Goal: Check status: Check status

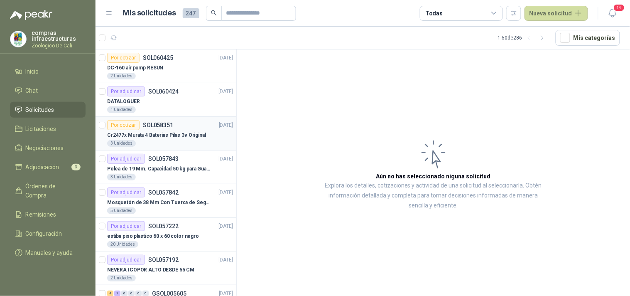
click at [186, 140] on div "3 Unidades" at bounding box center [170, 143] width 126 height 7
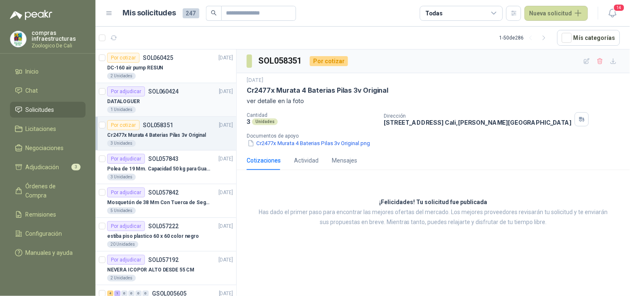
click at [167, 103] on div "DATALOGUER" at bounding box center [170, 101] width 126 height 10
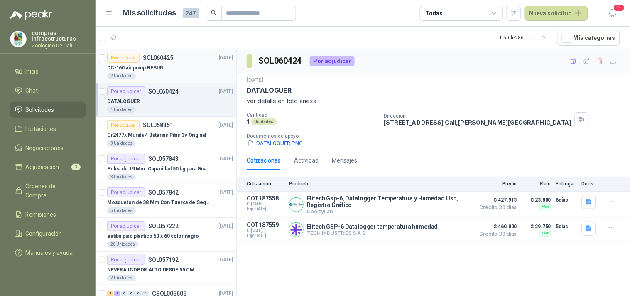
click at [161, 66] on div "DC-160 air pump RESUN" at bounding box center [170, 68] width 126 height 10
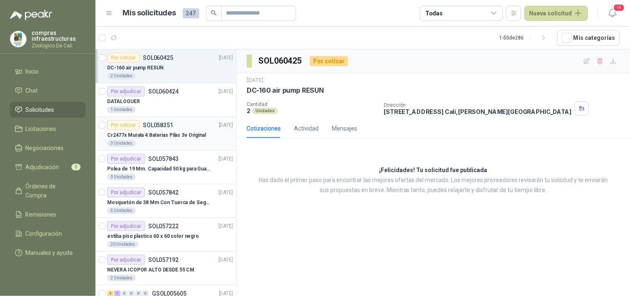
click at [163, 130] on div "Cr2477x Murata 4 Baterias Pilas 3v Original" at bounding box center [170, 135] width 126 height 10
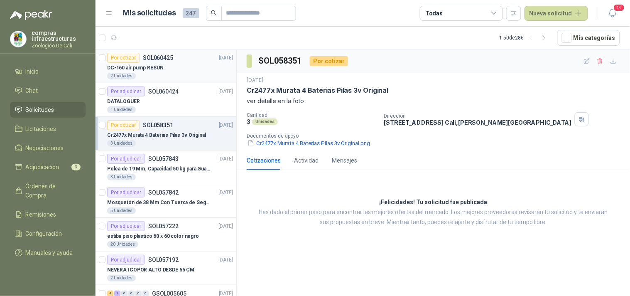
click at [164, 66] on div "DC-160 air pump RESUN" at bounding box center [170, 68] width 126 height 10
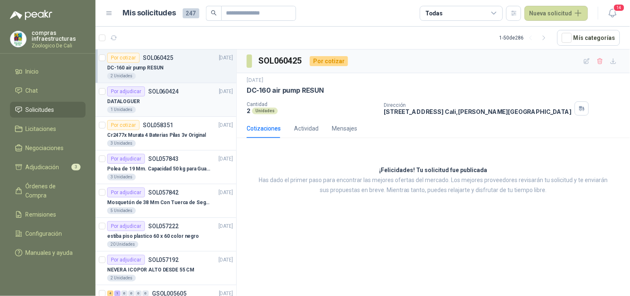
click at [168, 105] on div "DATALOGUER" at bounding box center [170, 101] width 126 height 10
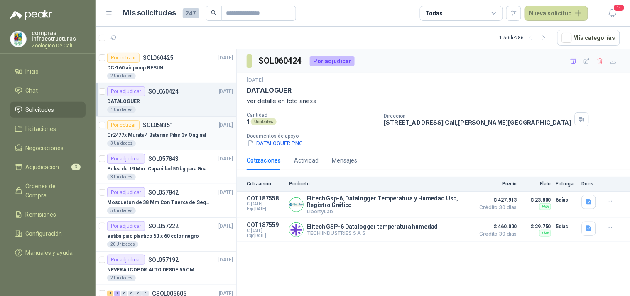
click at [160, 129] on div "Por cotizar SOL058351" at bounding box center [140, 125] width 66 height 10
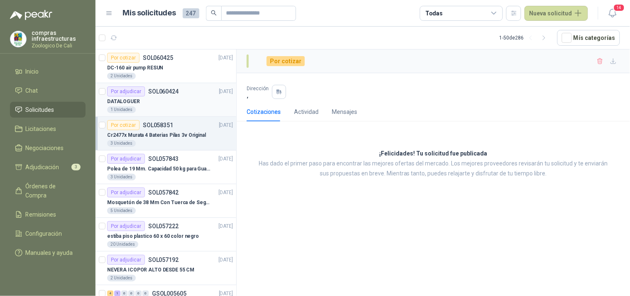
click at [151, 97] on div "DATALOGUER" at bounding box center [170, 101] width 126 height 10
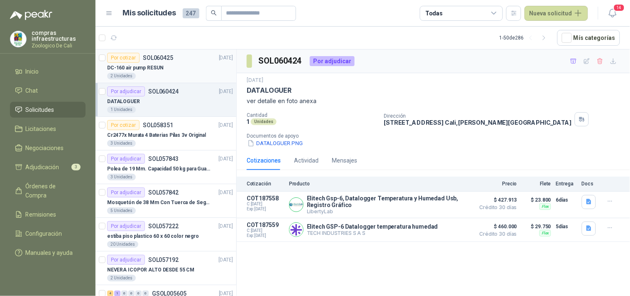
click at [156, 73] on div "2 Unidades" at bounding box center [170, 76] width 126 height 7
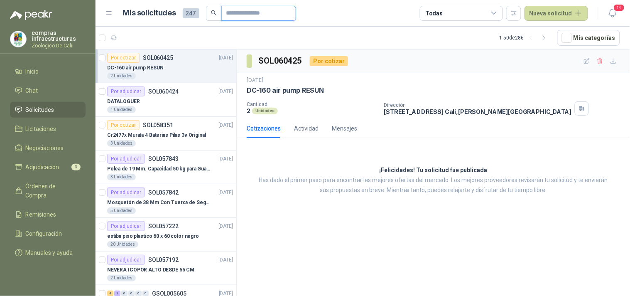
click at [235, 14] on input "text" at bounding box center [255, 13] width 58 height 14
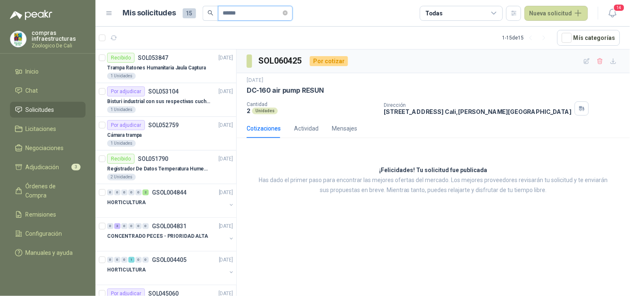
type input "******"
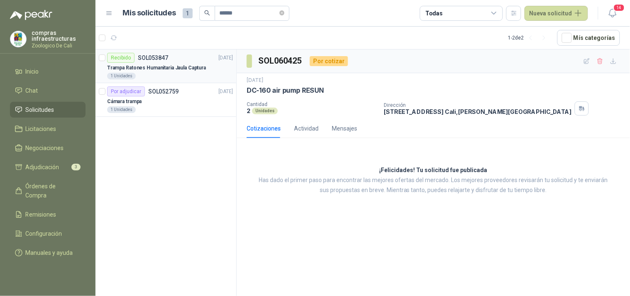
click at [180, 69] on p "Trampa Ratones Humanitaria Jaula Captura" at bounding box center [156, 68] width 99 height 8
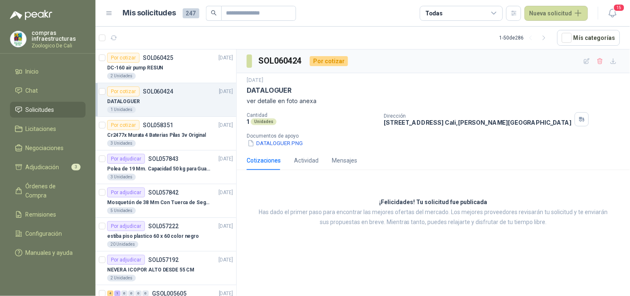
click at [167, 100] on div "DATALOGUER" at bounding box center [170, 101] width 126 height 10
click at [277, 145] on button "DATALOGUER.PNG" at bounding box center [275, 143] width 57 height 9
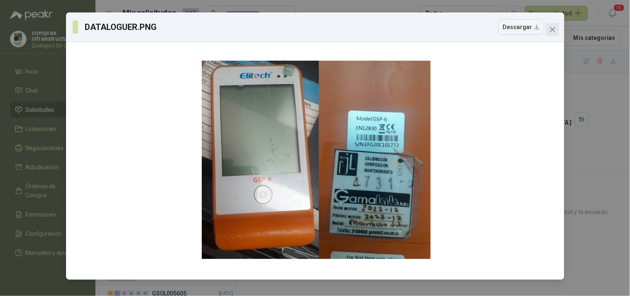
click at [553, 31] on icon "close" at bounding box center [552, 29] width 7 height 7
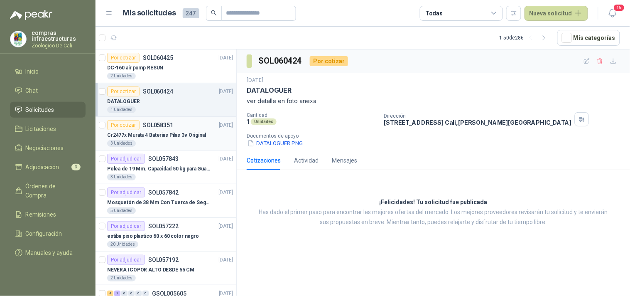
click at [172, 140] on div "3 Unidades" at bounding box center [170, 143] width 126 height 7
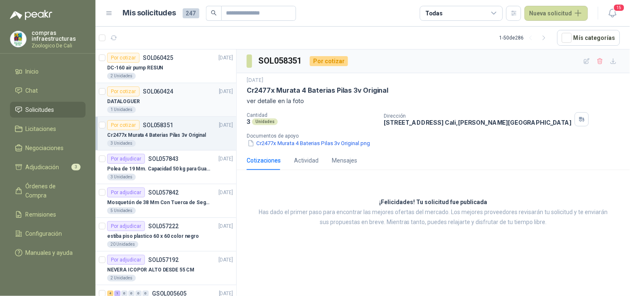
click at [168, 104] on div "DATALOGUER" at bounding box center [170, 101] width 126 height 10
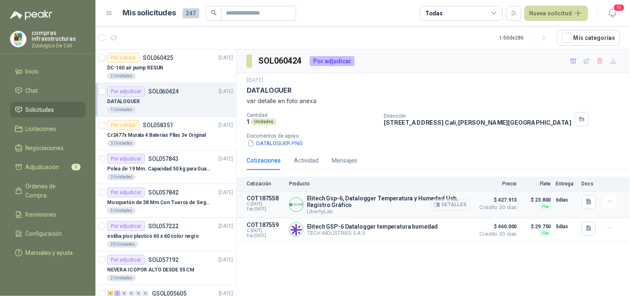
click at [446, 203] on button "Detalles" at bounding box center [450, 204] width 39 height 11
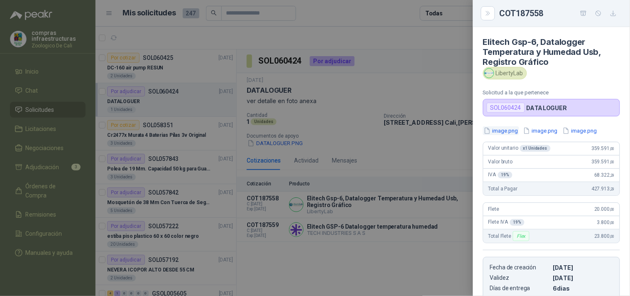
click at [514, 132] on button "image.png" at bounding box center [501, 130] width 36 height 9
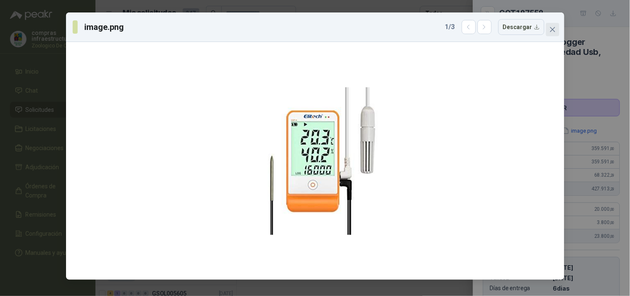
click at [552, 30] on icon "close" at bounding box center [552, 29] width 7 height 7
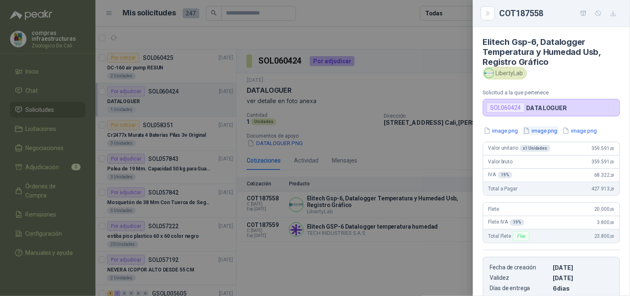
click at [532, 134] on button "image.png" at bounding box center [540, 130] width 36 height 9
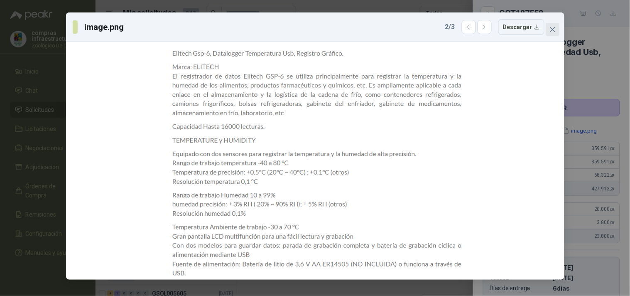
click at [548, 29] on span "Close" at bounding box center [552, 29] width 13 height 7
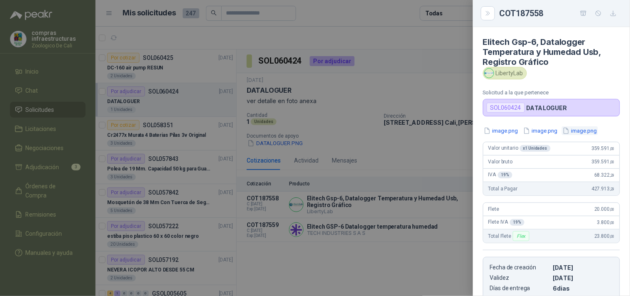
click at [580, 130] on button "image.png" at bounding box center [580, 130] width 36 height 9
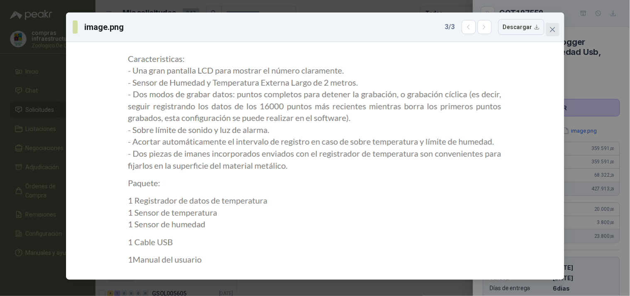
click at [551, 26] on icon "close" at bounding box center [552, 29] width 7 height 7
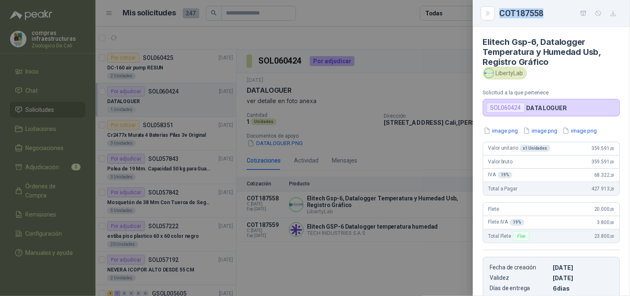
drag, startPoint x: 550, startPoint y: 15, endPoint x: 501, endPoint y: 12, distance: 49.1
click at [501, 12] on div "COT187558" at bounding box center [560, 13] width 120 height 13
copy div "COT187558"
click at [491, 14] on button "Close" at bounding box center [488, 13] width 14 height 14
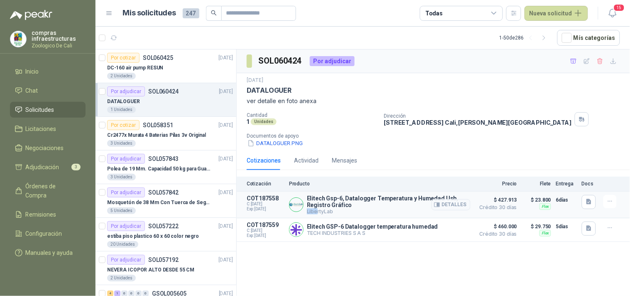
drag, startPoint x: 348, startPoint y: 208, endPoint x: 317, endPoint y: 208, distance: 31.1
click at [317, 208] on div "Elitech Gsp-6, Datalogger Temperatura y Humedad Usb, Registro Gráfico LibertyLa…" at bounding box center [389, 205] width 164 height 20
click at [336, 215] on article "COT187558 C: 07/10/2025 Exp: 22/10/2025 Elitech Gsp-6, Datalogger Temperatura y…" at bounding box center [433, 204] width 393 height 27
drag, startPoint x: 336, startPoint y: 215, endPoint x: 308, endPoint y: 198, distance: 32.2
click at [308, 198] on article "COT187558 C: 07/10/2025 Exp: 22/10/2025 Elitech Gsp-6, Datalogger Temperatura y…" at bounding box center [433, 204] width 393 height 27
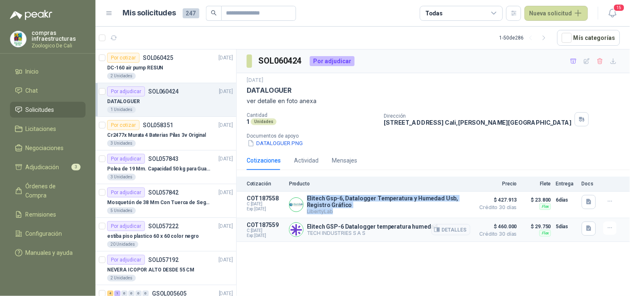
copy div "Elitech Gsp-6, Datalogger Temperatura y Humedad Usb, Registro Gráfico LibertyLab"
click at [296, 231] on img at bounding box center [296, 230] width 14 height 14
click at [442, 233] on button "Detalles" at bounding box center [450, 229] width 39 height 11
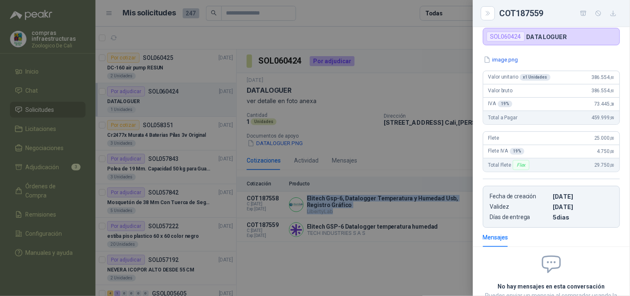
scroll to position [0, 0]
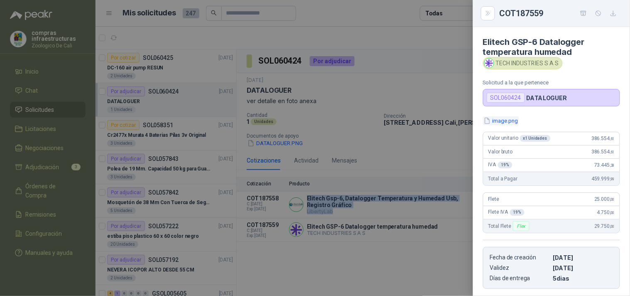
click at [512, 123] on button "image.png" at bounding box center [501, 120] width 36 height 9
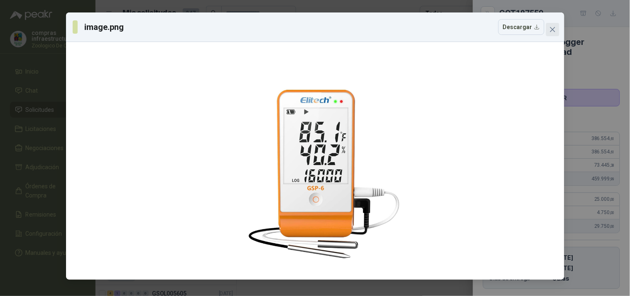
click at [555, 24] on button "Close" at bounding box center [552, 29] width 13 height 13
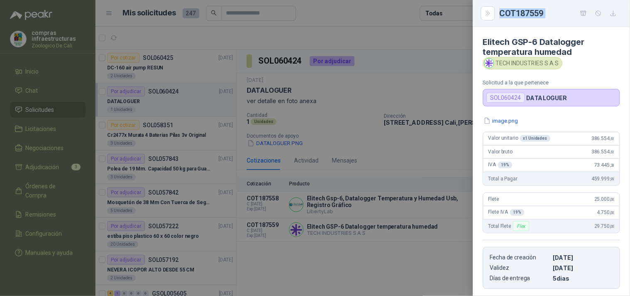
drag, startPoint x: 536, startPoint y: 17, endPoint x: 502, endPoint y: 15, distance: 34.5
click at [502, 15] on div "COT187559" at bounding box center [560, 13] width 120 height 13
copy div "COT187559"
drag, startPoint x: 557, startPoint y: 62, endPoint x: 499, endPoint y: 64, distance: 58.1
click at [492, 60] on div "TECH INDUSTRIES S A S" at bounding box center [523, 63] width 80 height 12
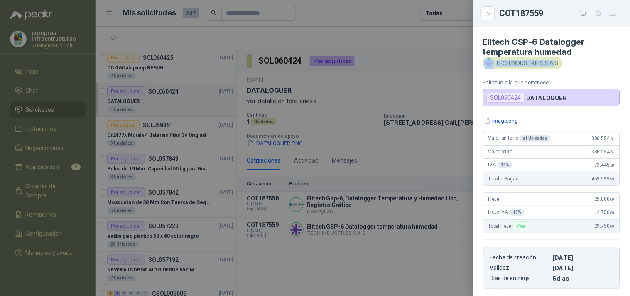
click at [502, 65] on div "TECH INDUSTRIES S A S" at bounding box center [523, 63] width 80 height 12
drag, startPoint x: 498, startPoint y: 63, endPoint x: 558, endPoint y: 65, distance: 59.4
click at [558, 65] on div "TECH INDUSTRIES S A S" at bounding box center [523, 63] width 80 height 12
copy div "ECH INDUSTRIES S A S"
click at [491, 11] on icon "Close" at bounding box center [488, 13] width 7 height 7
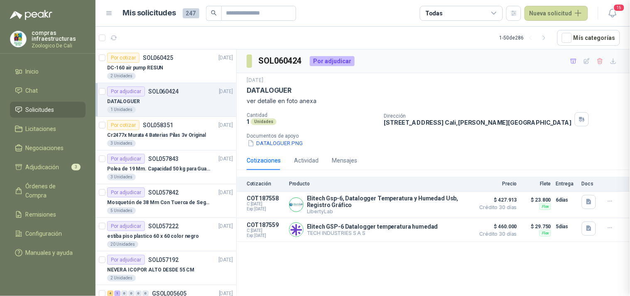
scroll to position [131, 0]
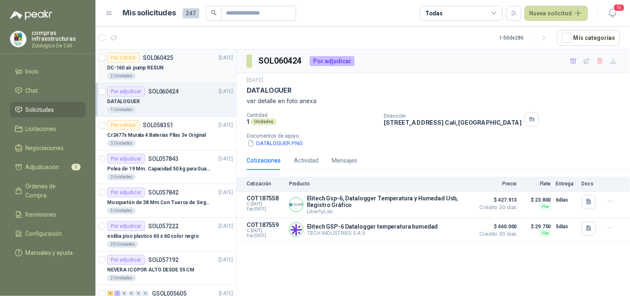
click at [164, 69] on div "DC-160 air pump RESUN" at bounding box center [170, 68] width 126 height 10
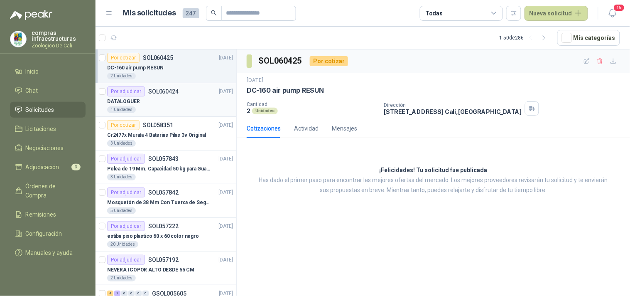
click at [164, 111] on div "1 Unidades" at bounding box center [170, 109] width 126 height 7
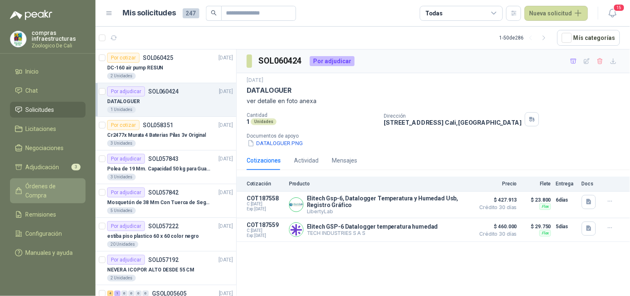
click at [46, 186] on span "Órdenes de Compra" at bounding box center [52, 190] width 52 height 18
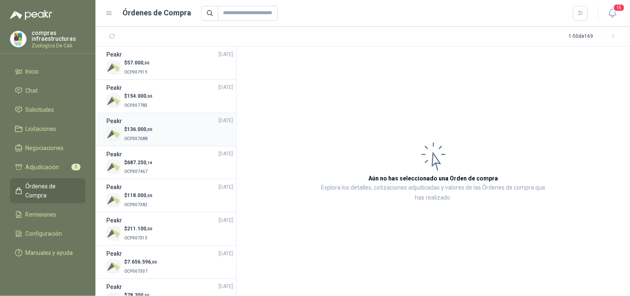
click at [156, 140] on div "$ 136.000 ,00 OCP007688" at bounding box center [169, 133] width 127 height 17
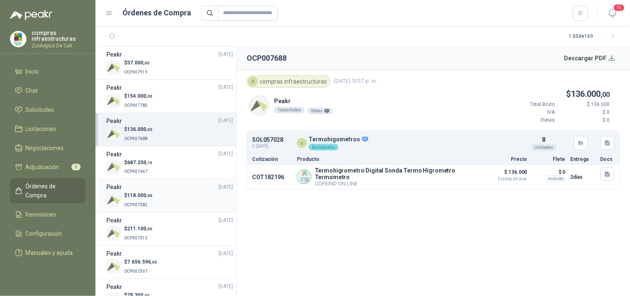
click at [155, 195] on div "$ 118.000 ,00 OCP007382" at bounding box center [169, 199] width 127 height 17
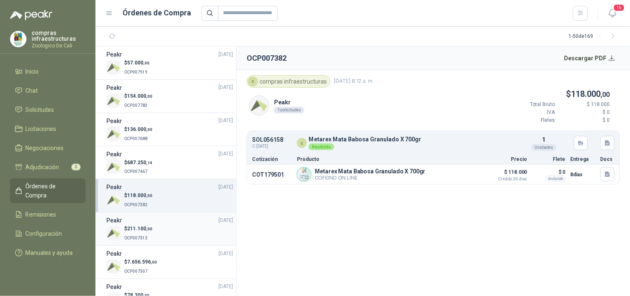
click at [151, 228] on span ",00" at bounding box center [149, 228] width 6 height 5
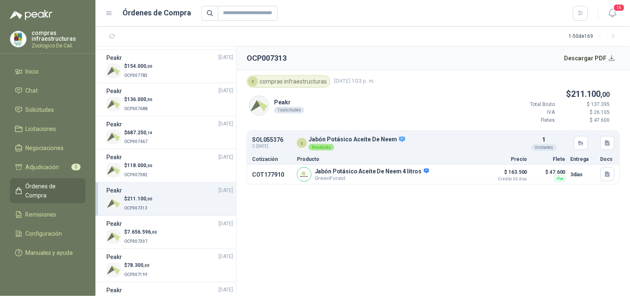
scroll to position [46, 0]
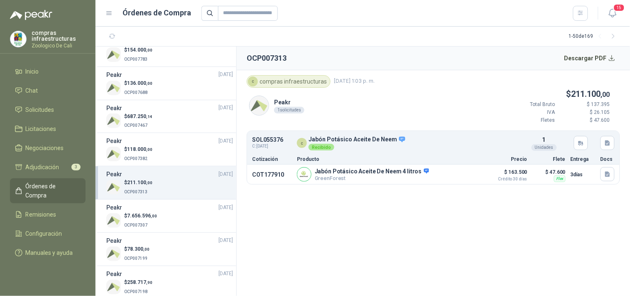
click at [151, 228] on p "OCP007307" at bounding box center [140, 224] width 33 height 9
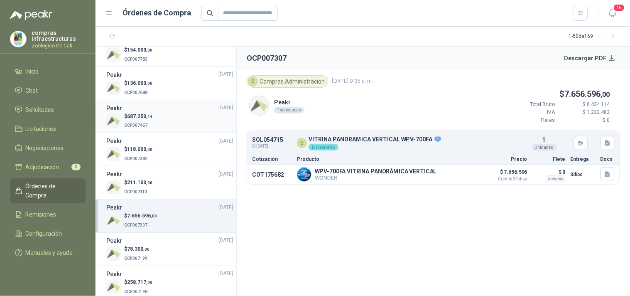
click at [154, 123] on div "$ 687.250 ,14 OCP007467" at bounding box center [169, 121] width 127 height 17
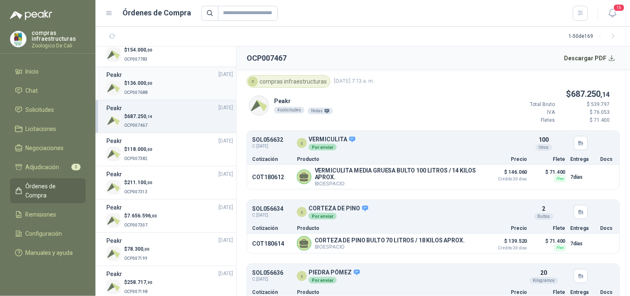
click at [154, 78] on div "Peakr [DATE]" at bounding box center [169, 74] width 127 height 9
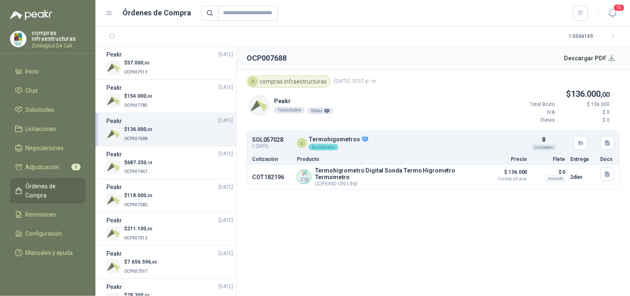
click at [150, 94] on span ",00" at bounding box center [149, 96] width 6 height 5
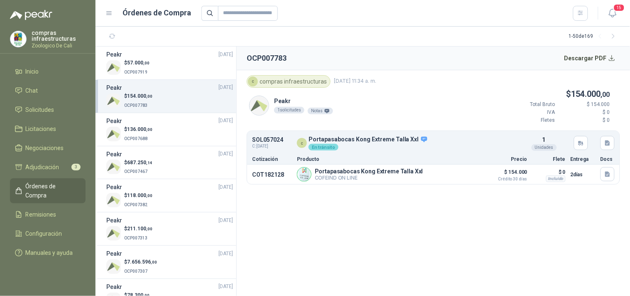
click at [431, 101] on div "Peakr 1 solicitudes Notas $ 154.000 ,00 Total Bruto $ 154.000 IVA $ 0 Fletes $ 0" at bounding box center [433, 109] width 373 height 43
click at [323, 147] on div "En tránsito" at bounding box center [324, 147] width 30 height 7
click at [503, 143] on button "Detalles" at bounding box center [494, 142] width 39 height 11
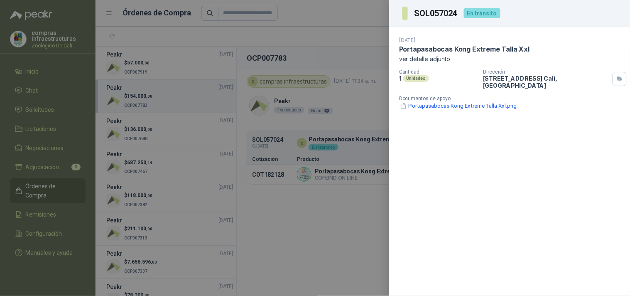
click at [127, 110] on div at bounding box center [315, 148] width 630 height 296
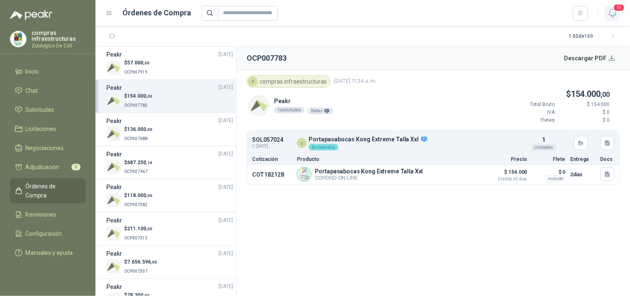
click at [622, 10] on span "15" at bounding box center [619, 8] width 12 height 8
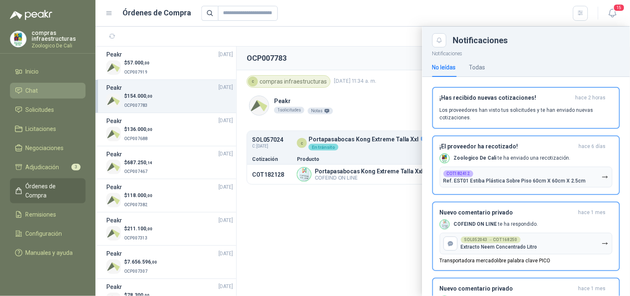
click at [28, 87] on span "Chat" at bounding box center [32, 90] width 12 height 9
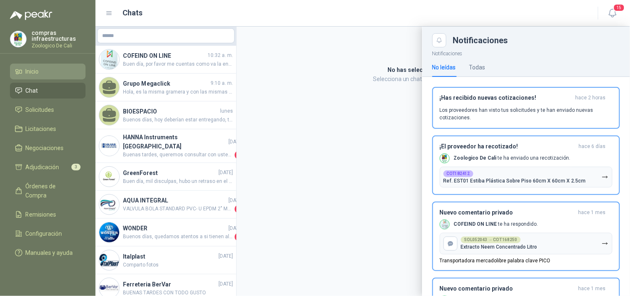
click at [31, 65] on link "Inicio" at bounding box center [48, 72] width 76 height 16
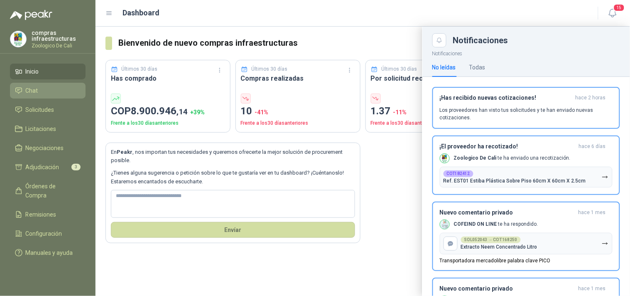
click at [41, 84] on link "Chat" at bounding box center [48, 91] width 76 height 16
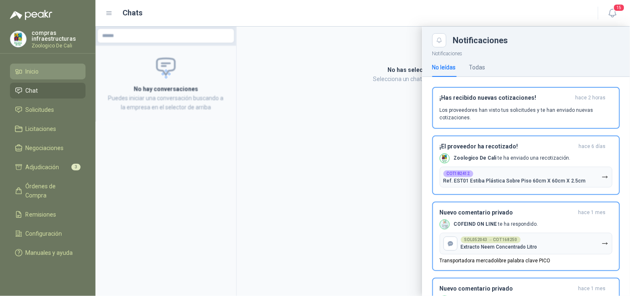
click at [38, 76] on link "Inicio" at bounding box center [48, 72] width 76 height 16
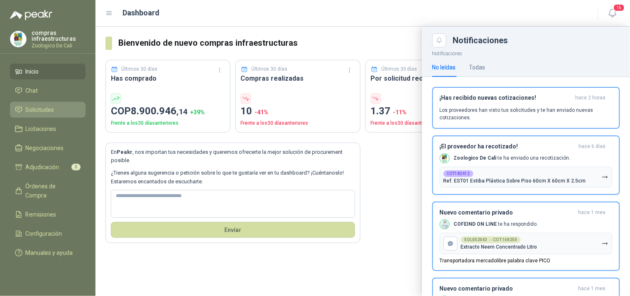
click at [44, 110] on span "Solicitudes" at bounding box center [40, 109] width 29 height 9
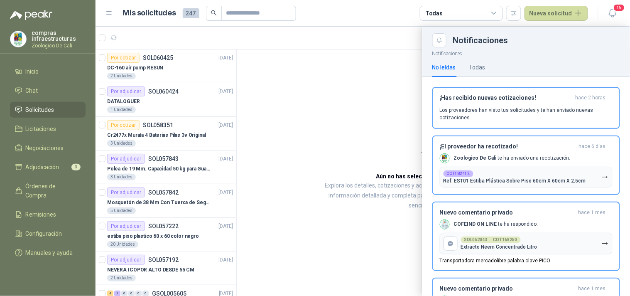
click at [550, 42] on div "Notificaciones" at bounding box center [536, 40] width 167 height 8
click at [613, 18] on icon "button" at bounding box center [612, 13] width 10 height 10
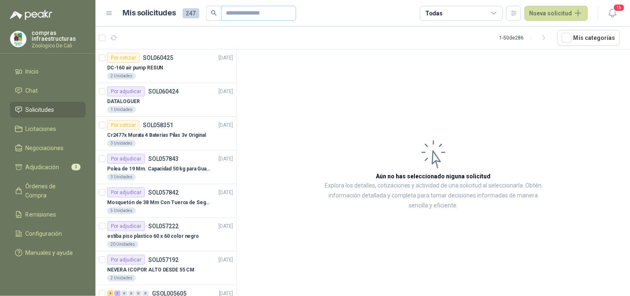
click at [225, 14] on span at bounding box center [258, 13] width 75 height 15
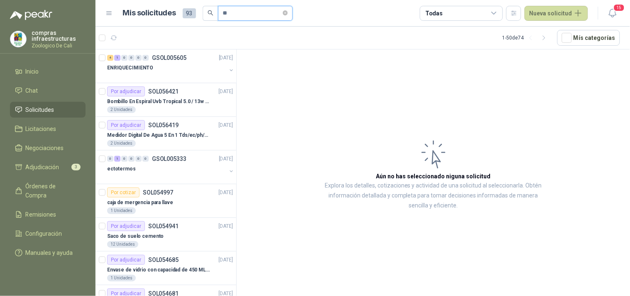
drag, startPoint x: 235, startPoint y: 15, endPoint x: 212, endPoint y: 13, distance: 23.3
click at [212, 13] on span "**" at bounding box center [248, 13] width 90 height 15
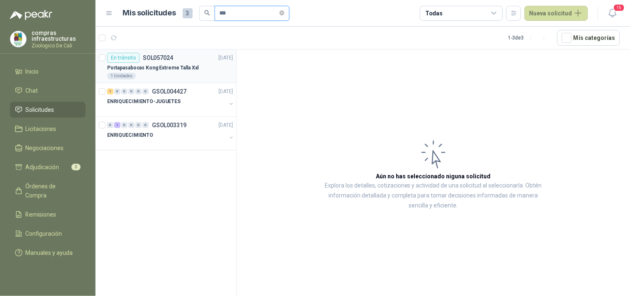
type input "***"
click at [192, 51] on article "En tránsito SOL057024 [DATE] Portapasabocas Kong Extreme Talla Xxl 1 Unidades" at bounding box center [166, 66] width 141 height 34
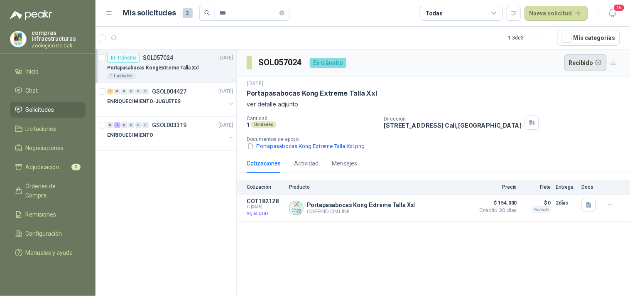
click at [590, 64] on button "Recibido" at bounding box center [585, 62] width 43 height 17
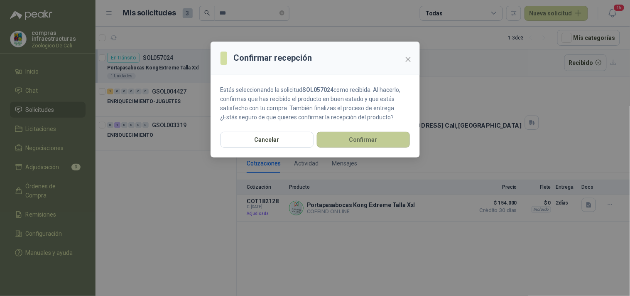
click at [385, 135] on button "Confirmar" at bounding box center [363, 140] width 93 height 16
